Goal: Task Accomplishment & Management: Manage account settings

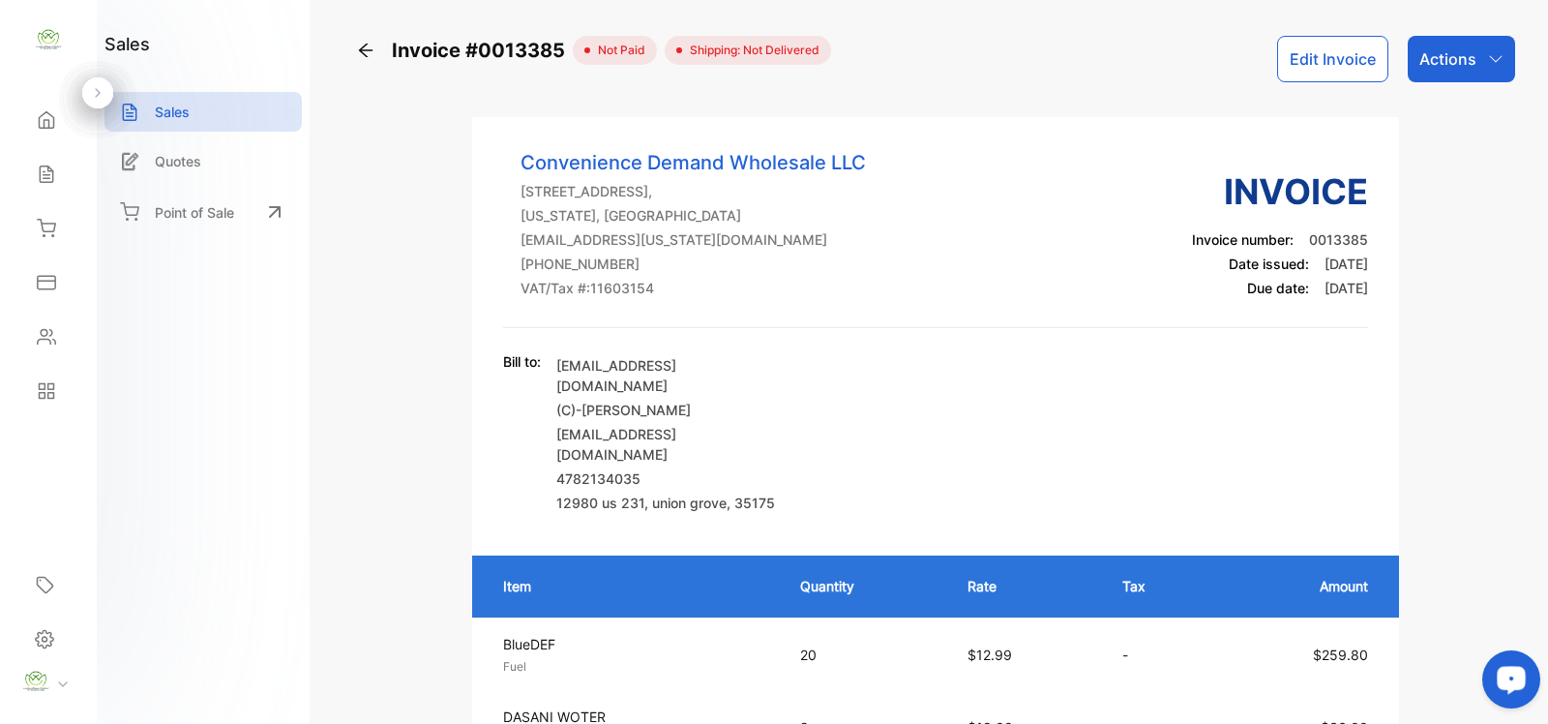
click at [373, 49] on icon at bounding box center [365, 50] width 19 height 19
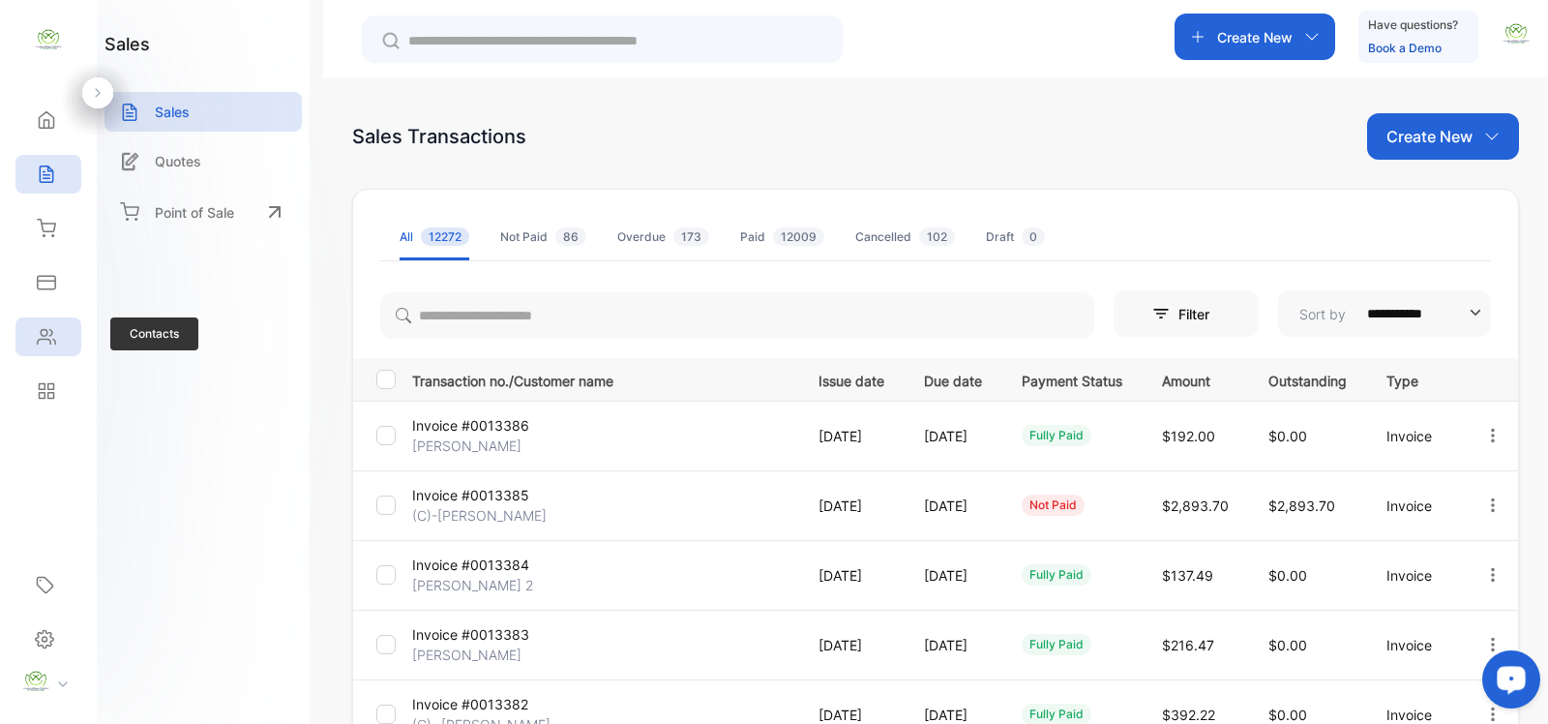
click at [63, 348] on div "Contacts" at bounding box center [48, 336] width 66 height 39
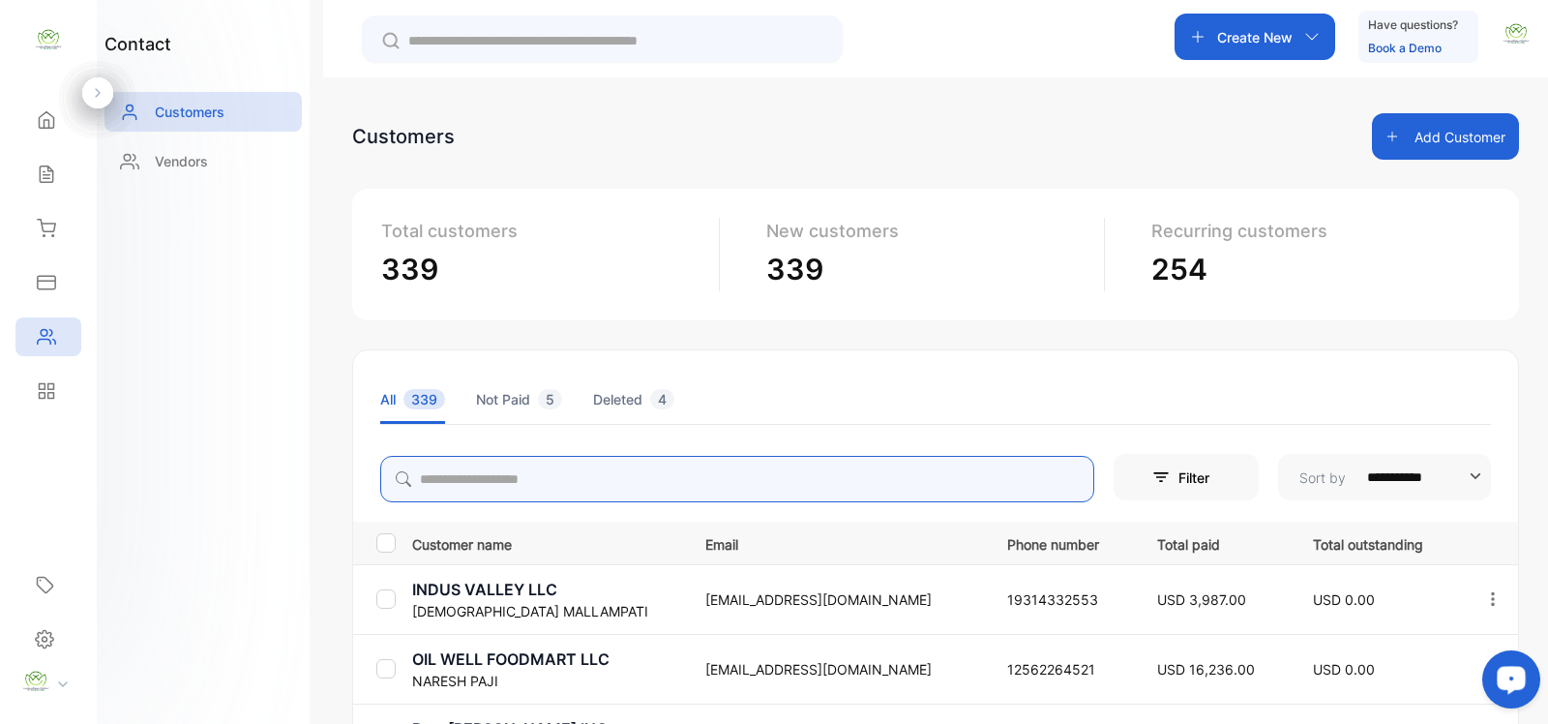
click at [472, 480] on input "search" at bounding box center [737, 479] width 714 height 46
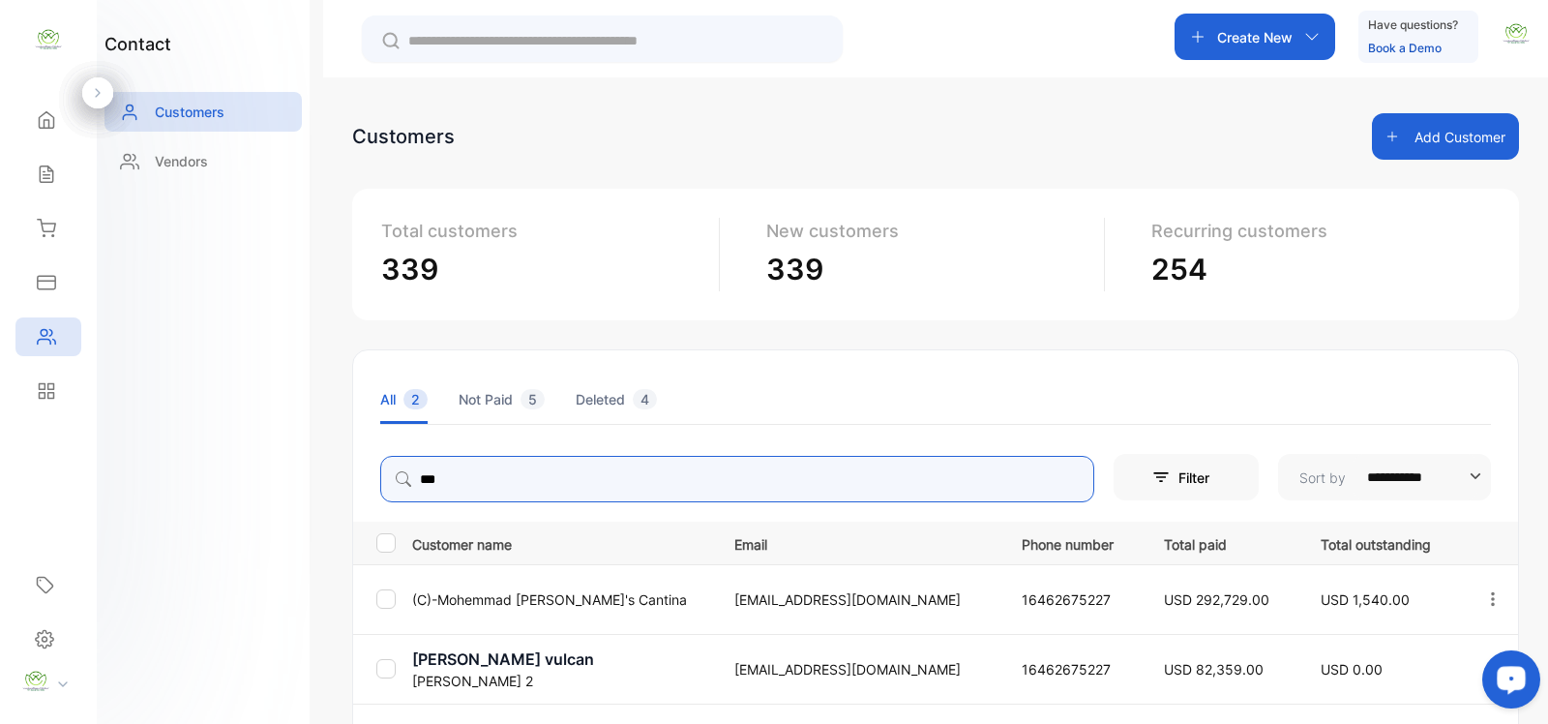
type input "***"
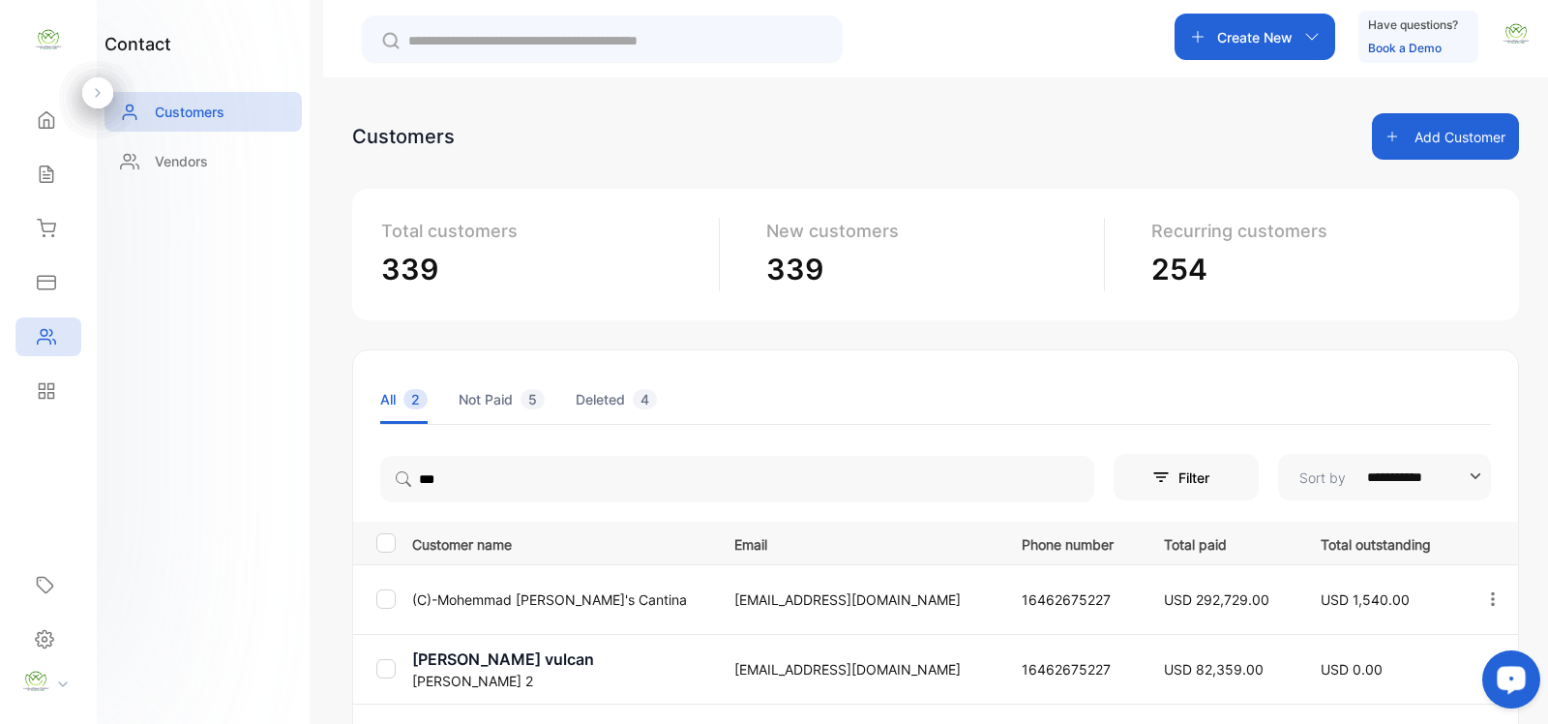
click at [359, 198] on div "Total customers 339 New customers 339 Recurring customers 254" at bounding box center [935, 255] width 1167 height 132
click at [1491, 592] on icon "button" at bounding box center [1493, 598] width 4 height 14
click at [1400, 650] on div "View" at bounding box center [1406, 658] width 218 height 39
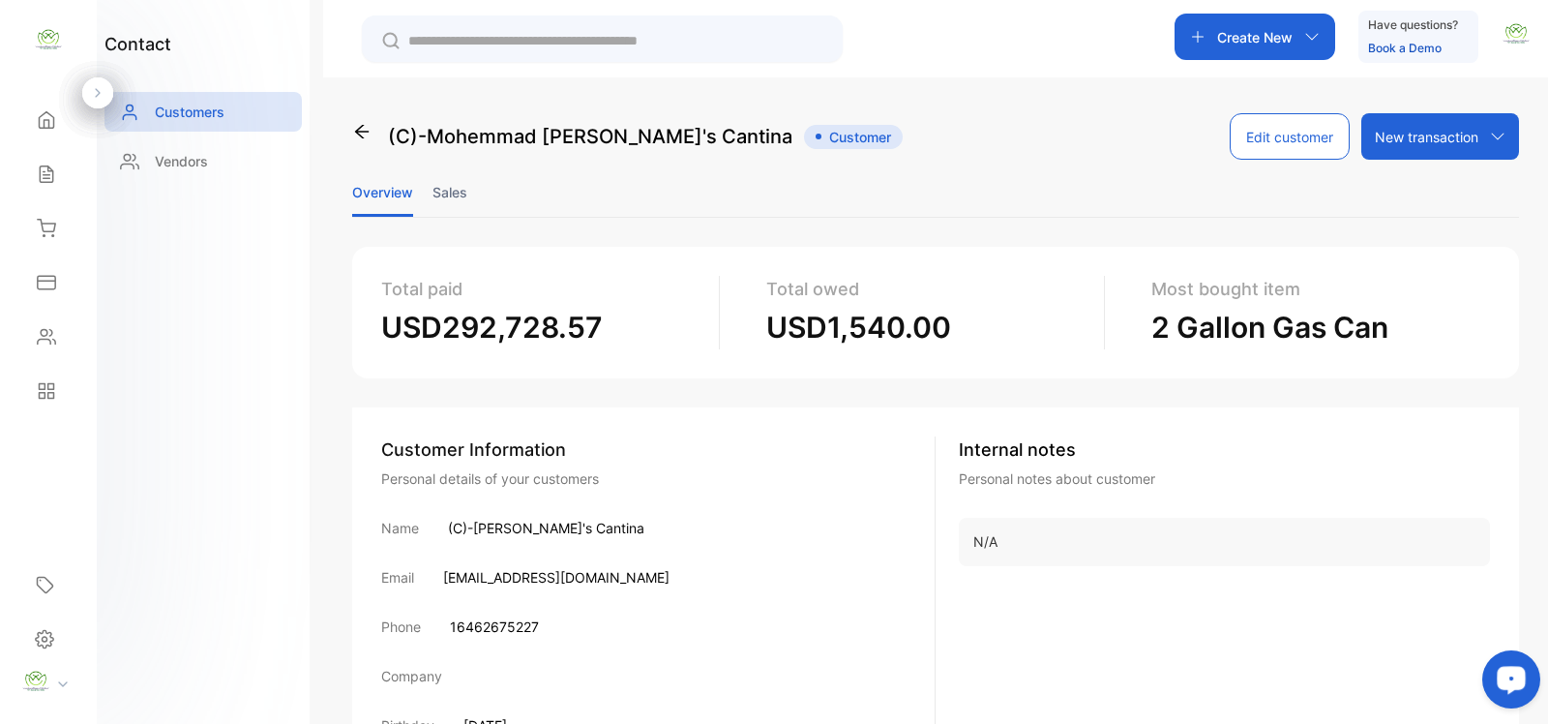
click at [452, 194] on li "Sales" at bounding box center [450, 191] width 35 height 49
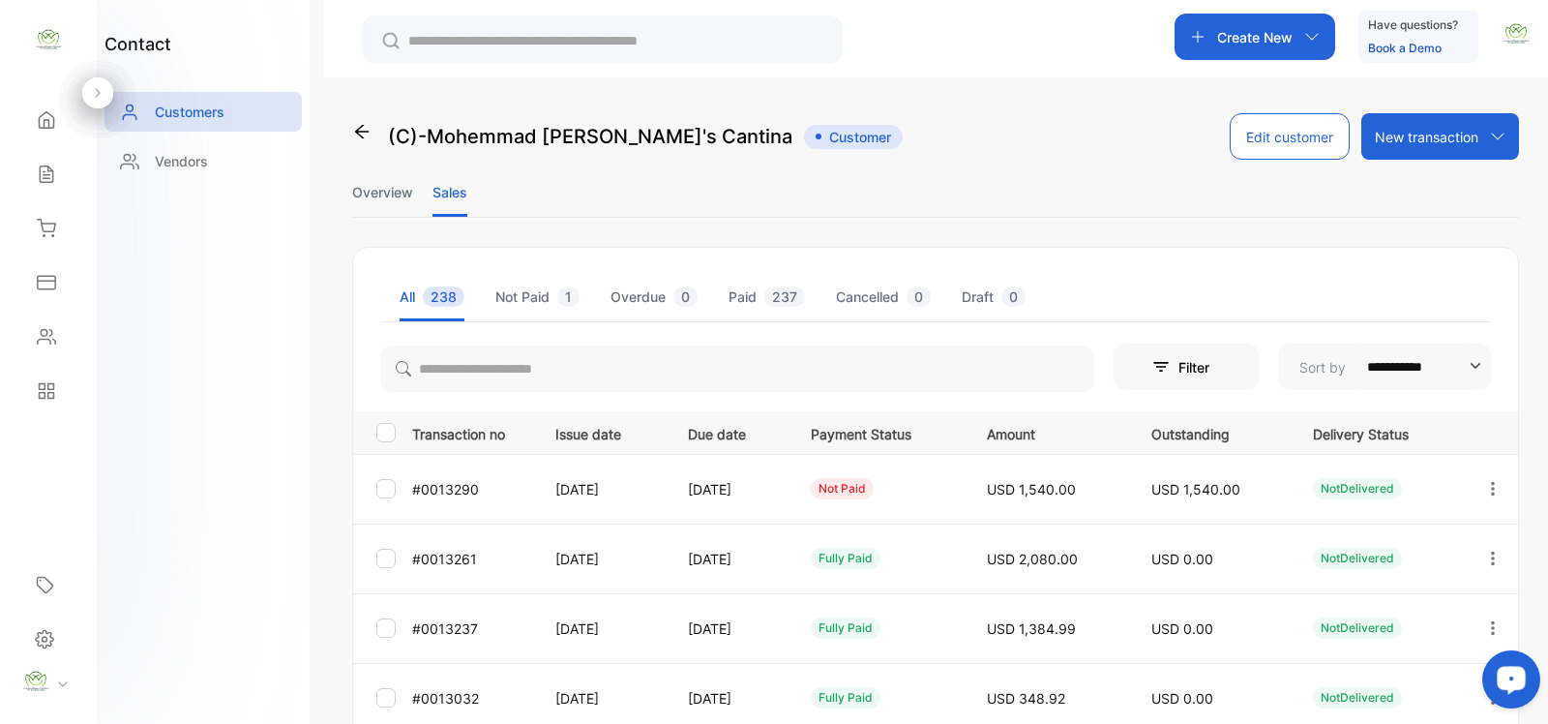
click at [363, 129] on icon at bounding box center [361, 131] width 19 height 19
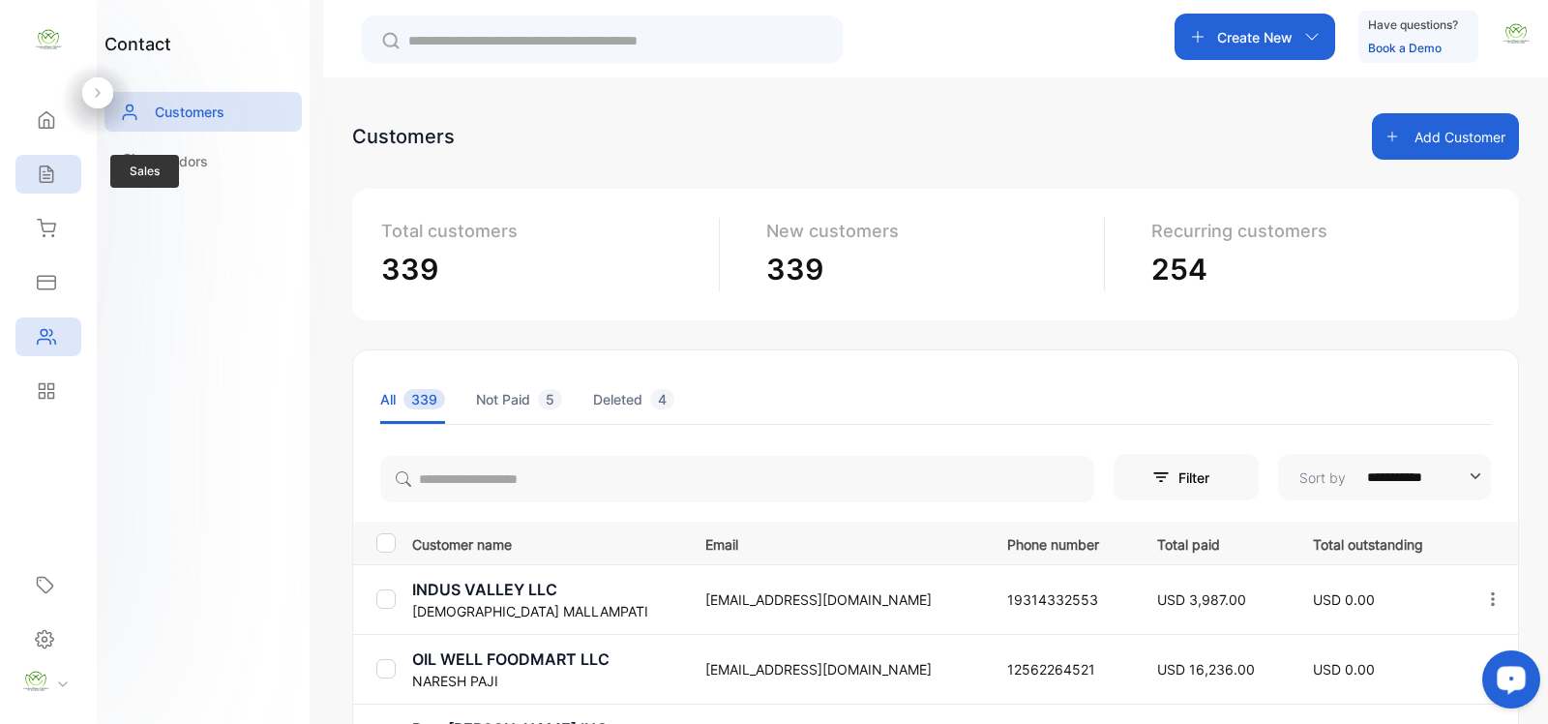
click at [44, 167] on icon at bounding box center [46, 173] width 19 height 19
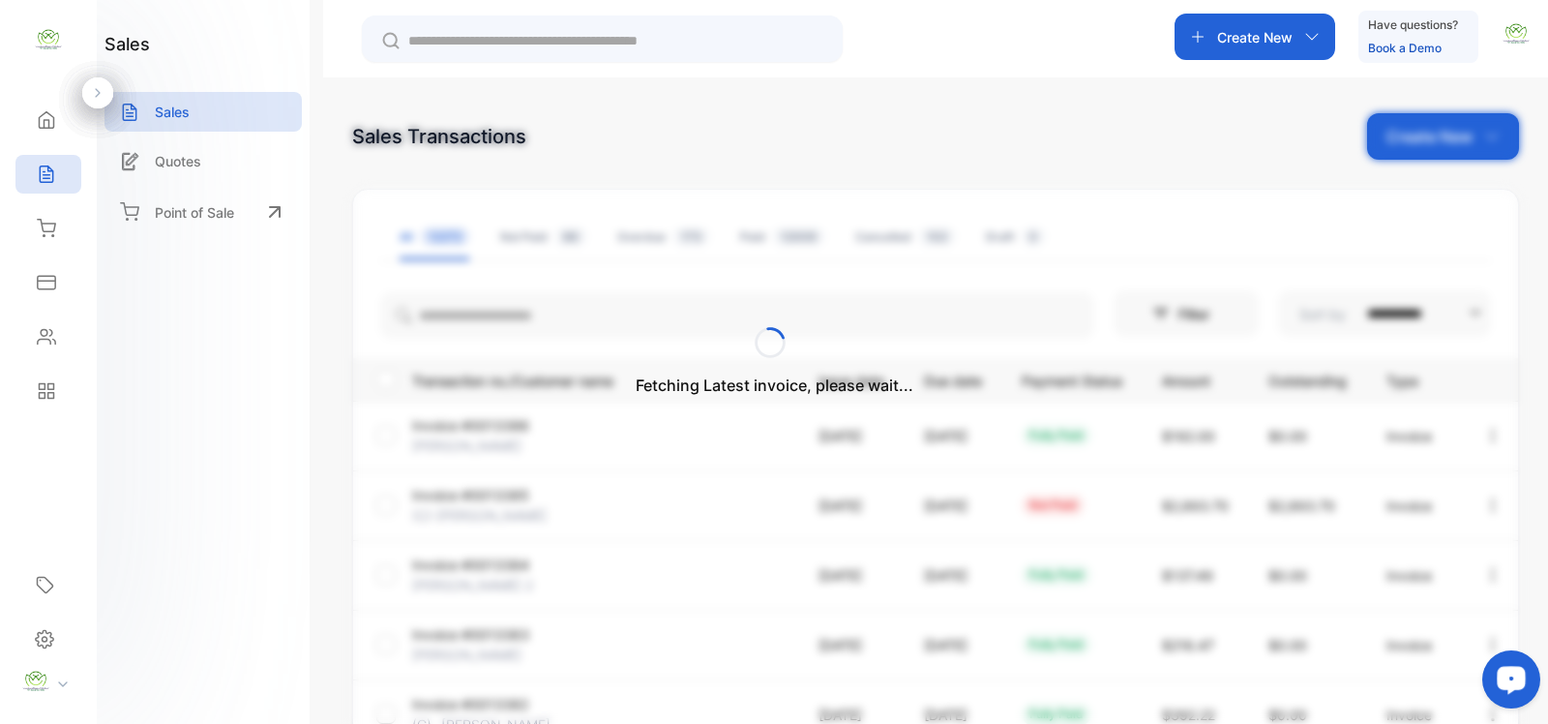
click at [498, 320] on div "Fetching Latest invoice, please wait..." at bounding box center [774, 362] width 1548 height 724
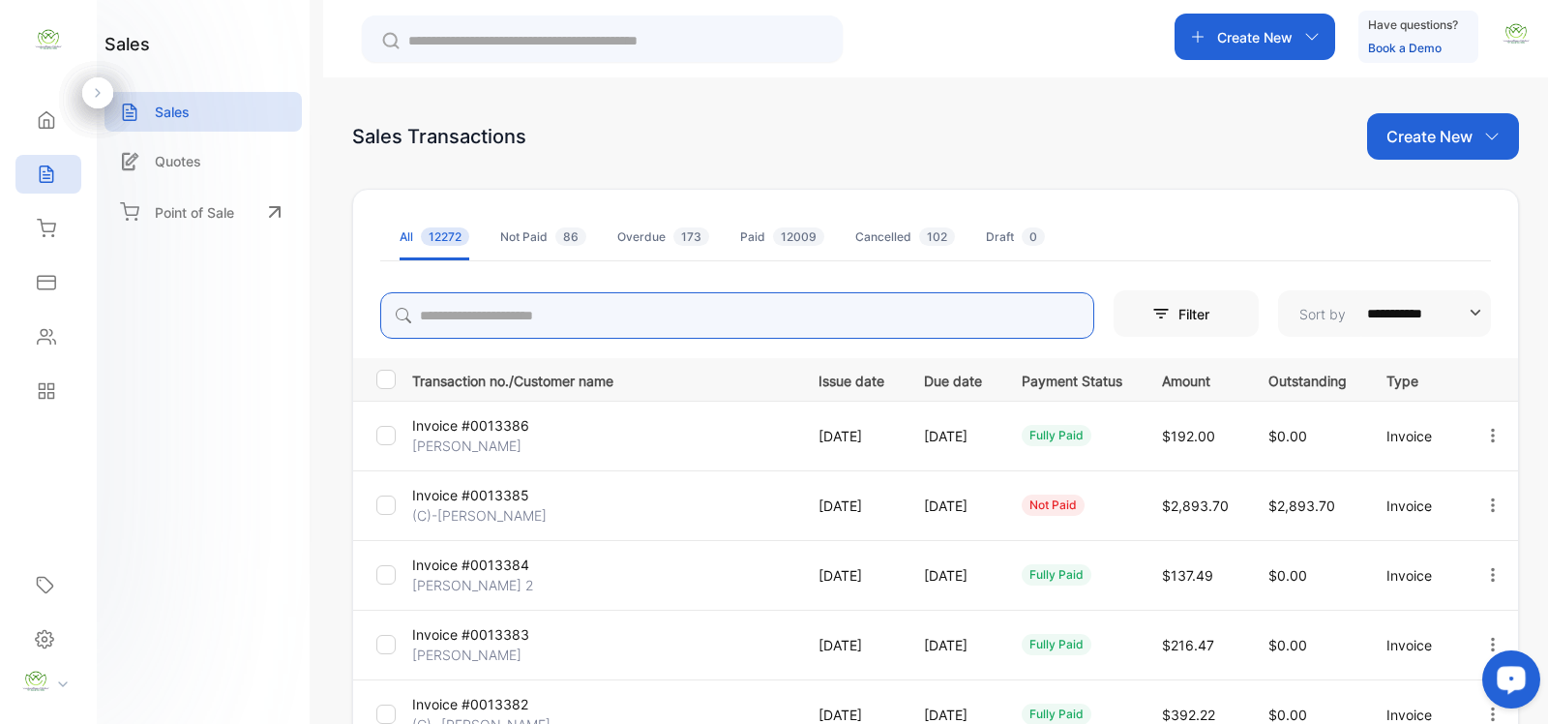
click at [461, 334] on input "search" at bounding box center [737, 315] width 714 height 46
type input "****"
click at [1491, 504] on icon "button" at bounding box center [1492, 504] width 17 height 17
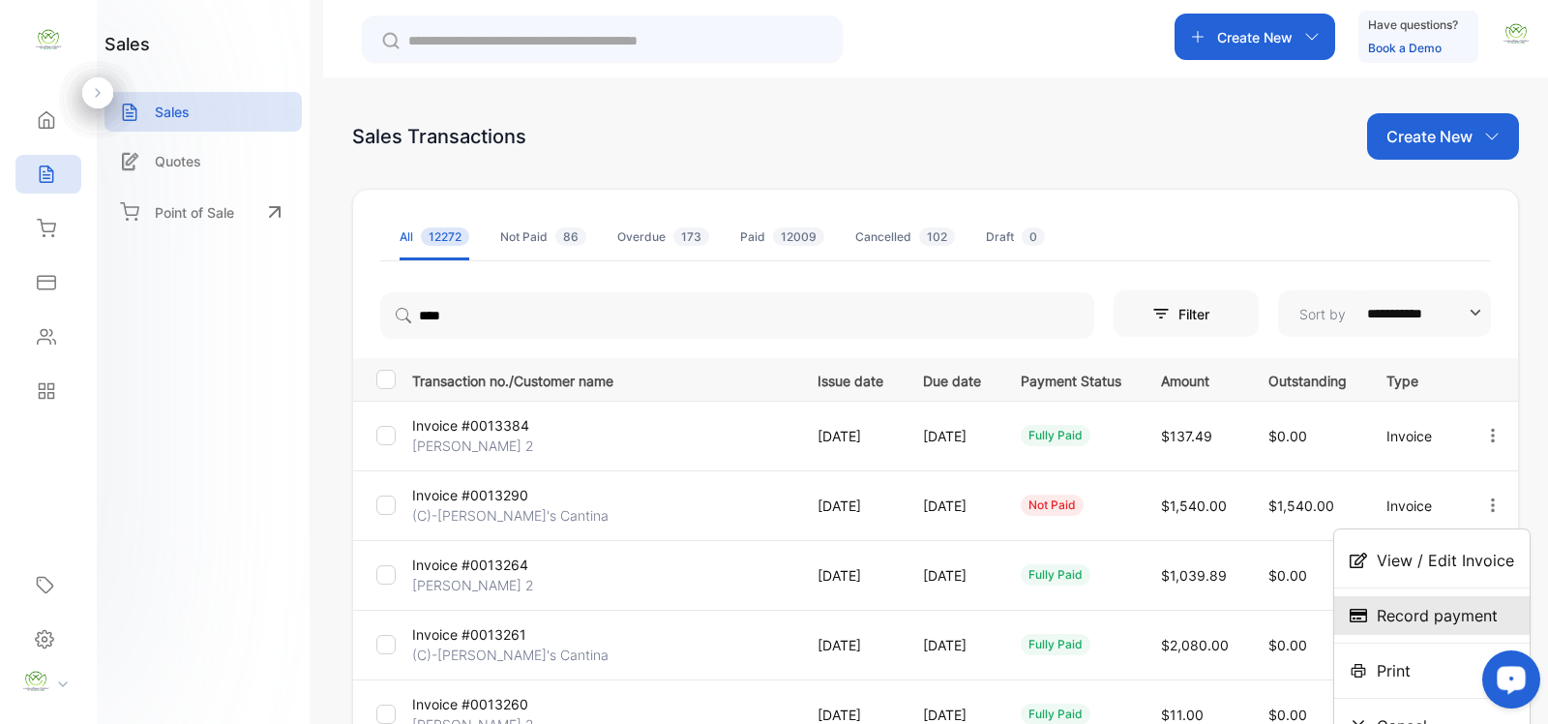
click at [1391, 615] on span "Record payment" at bounding box center [1437, 615] width 121 height 23
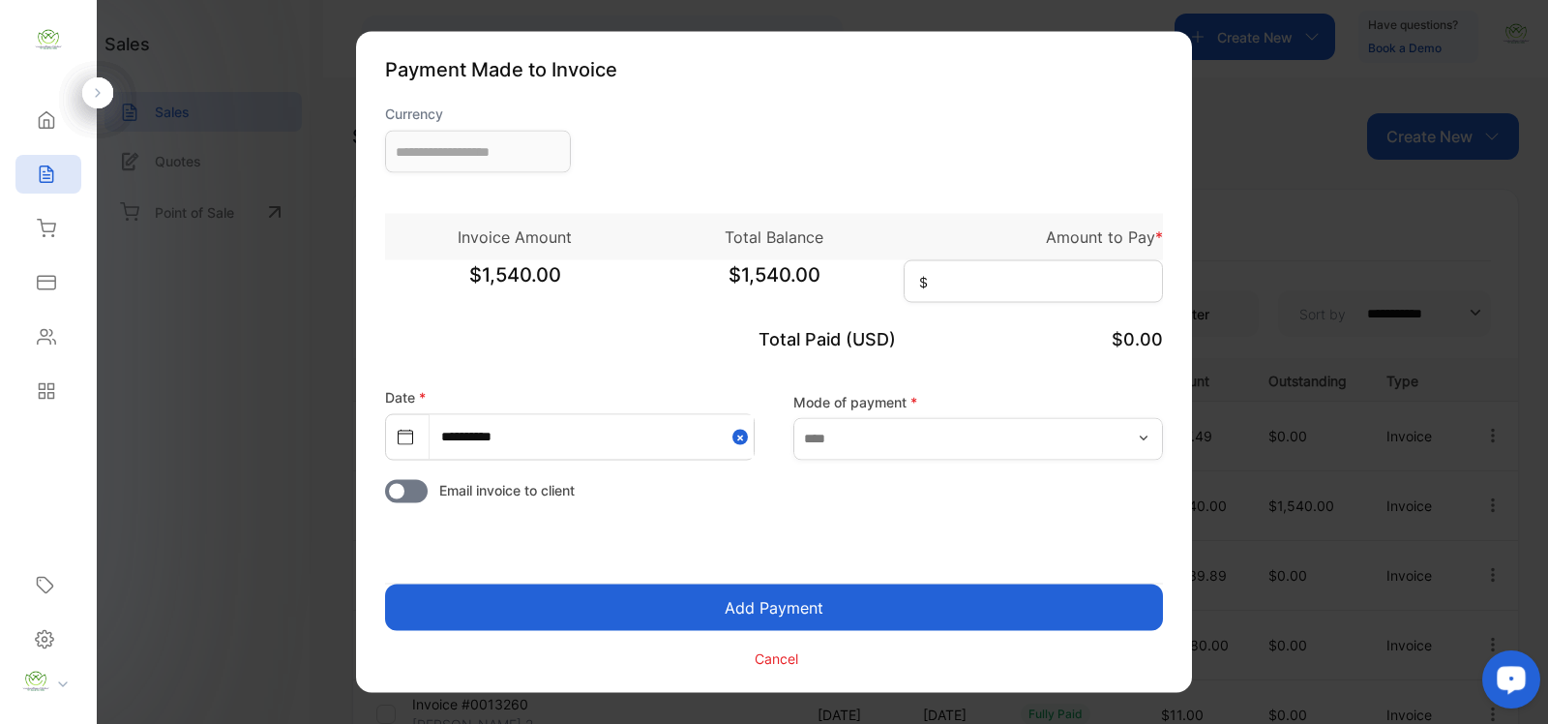
type input "**********"
click at [972, 291] on input at bounding box center [1033, 281] width 259 height 43
type input "*****"
click at [1006, 593] on button "Add Payment" at bounding box center [774, 607] width 778 height 46
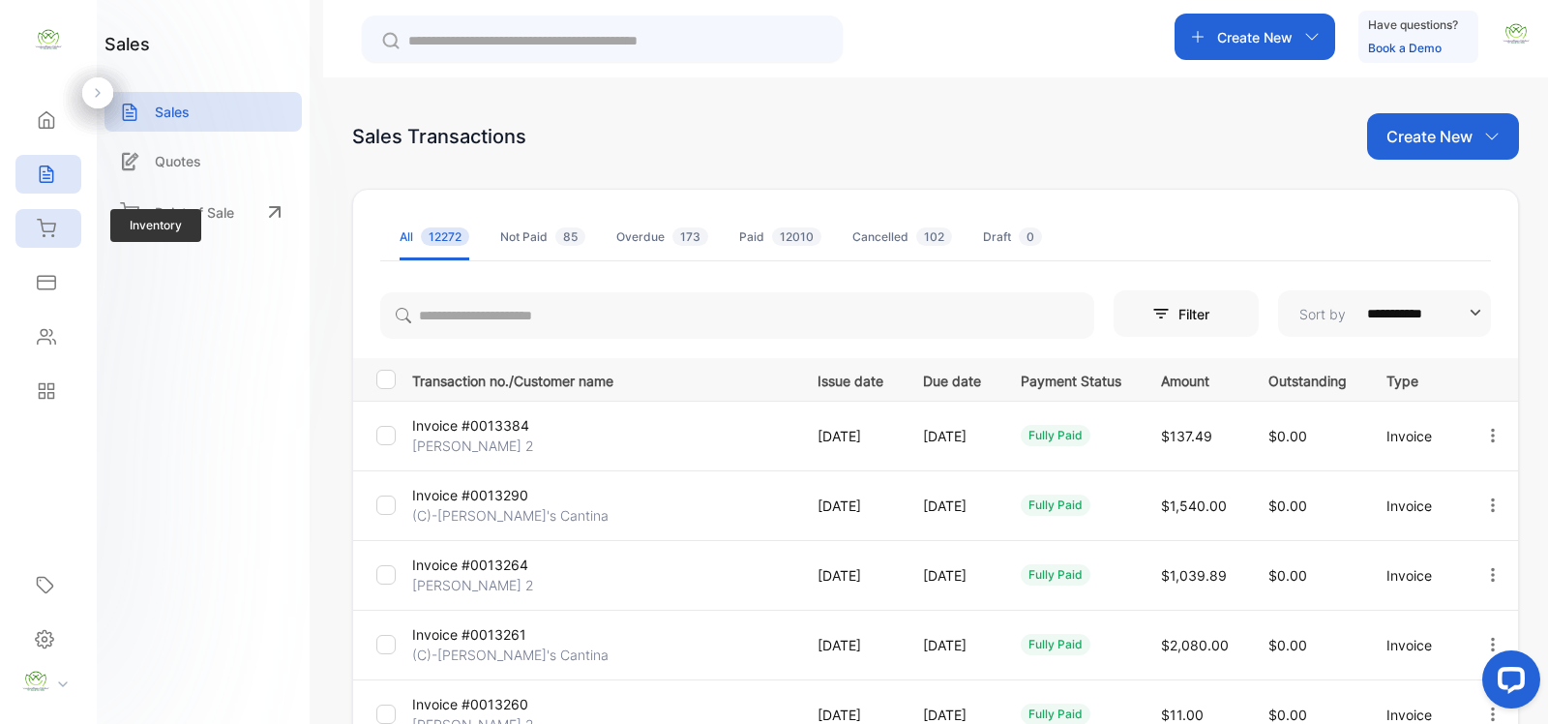
click at [27, 232] on div "Inventory" at bounding box center [48, 228] width 66 height 39
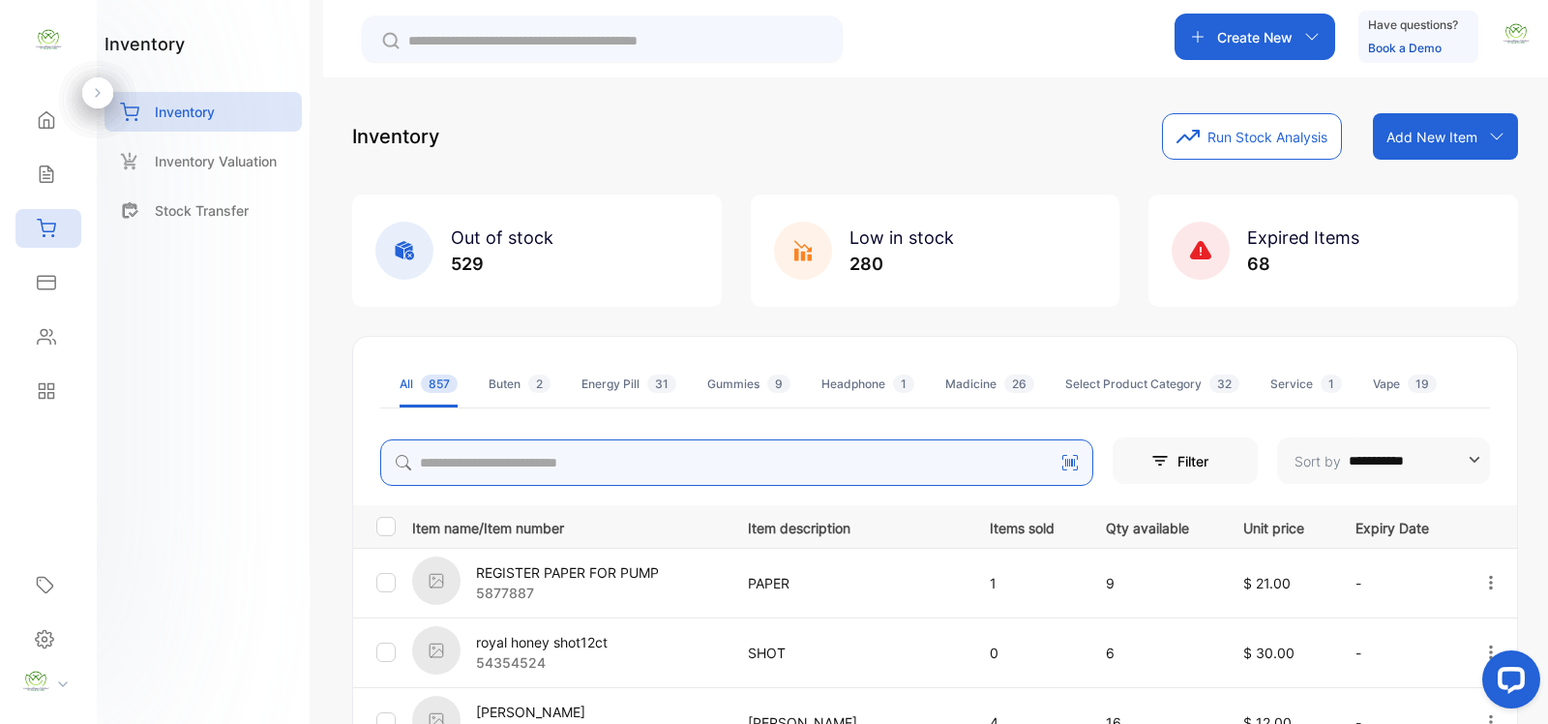
click at [649, 460] on input "search" at bounding box center [736, 462] width 713 height 46
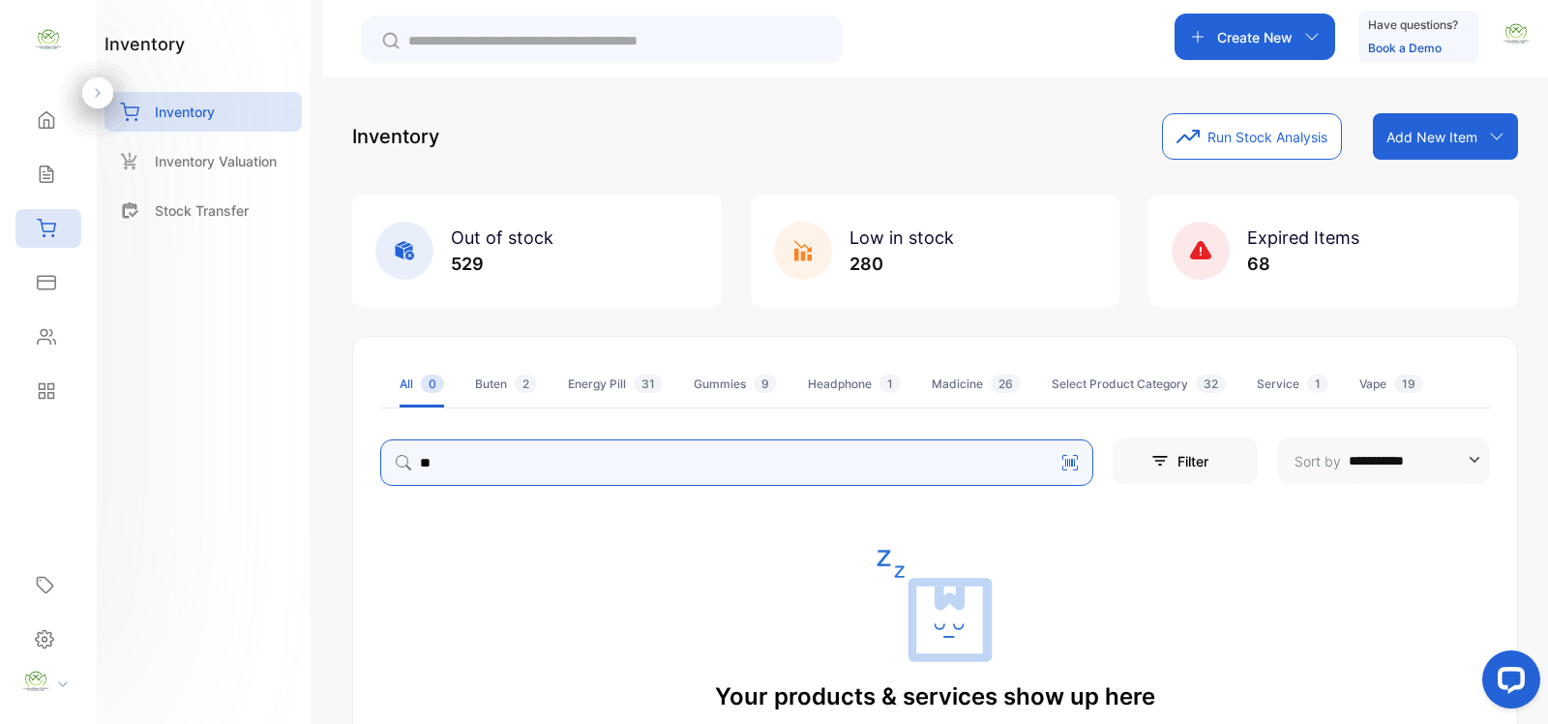
type input "*"
